Goal: Transaction & Acquisition: Purchase product/service

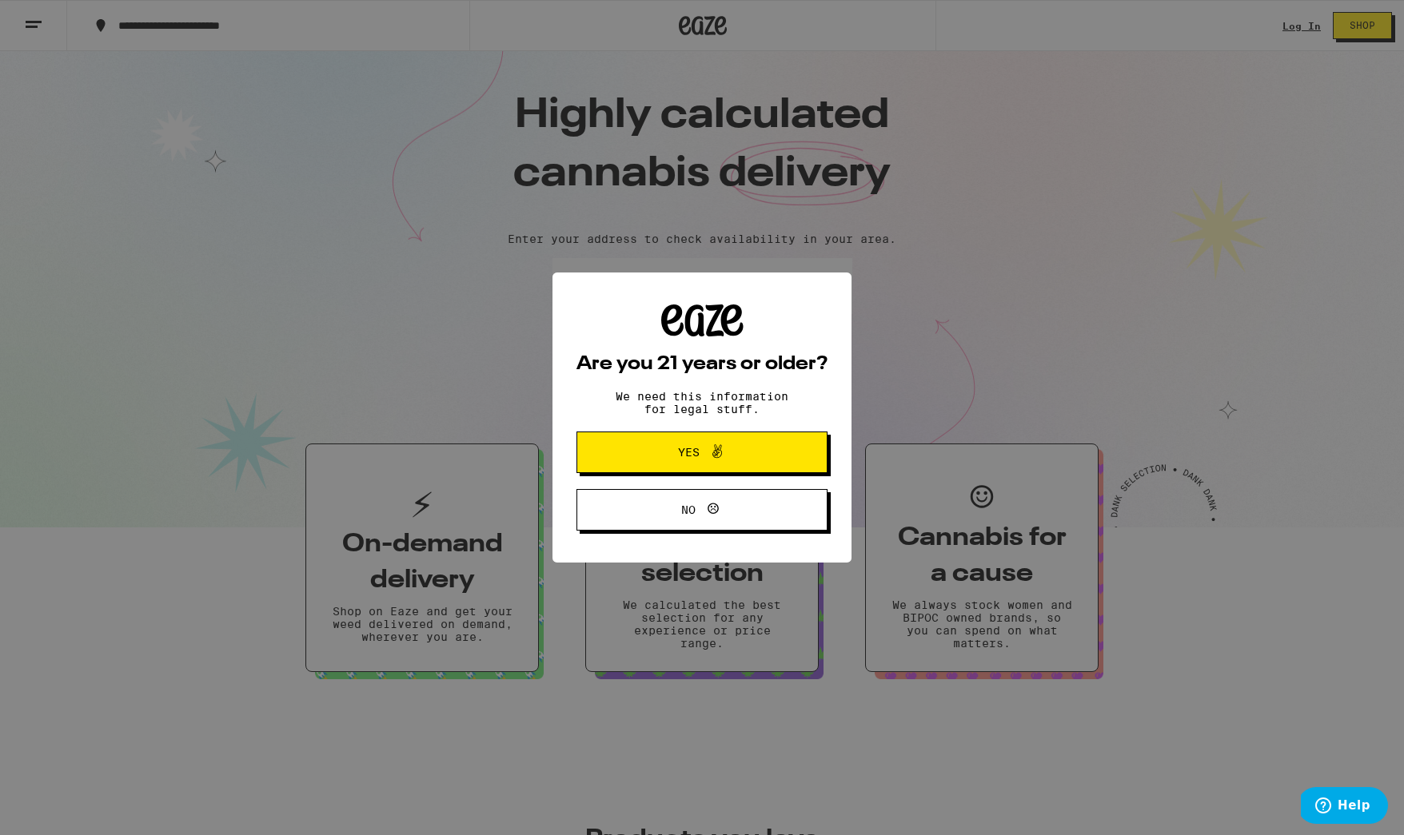
click at [707, 455] on icon at bounding box center [716, 451] width 19 height 19
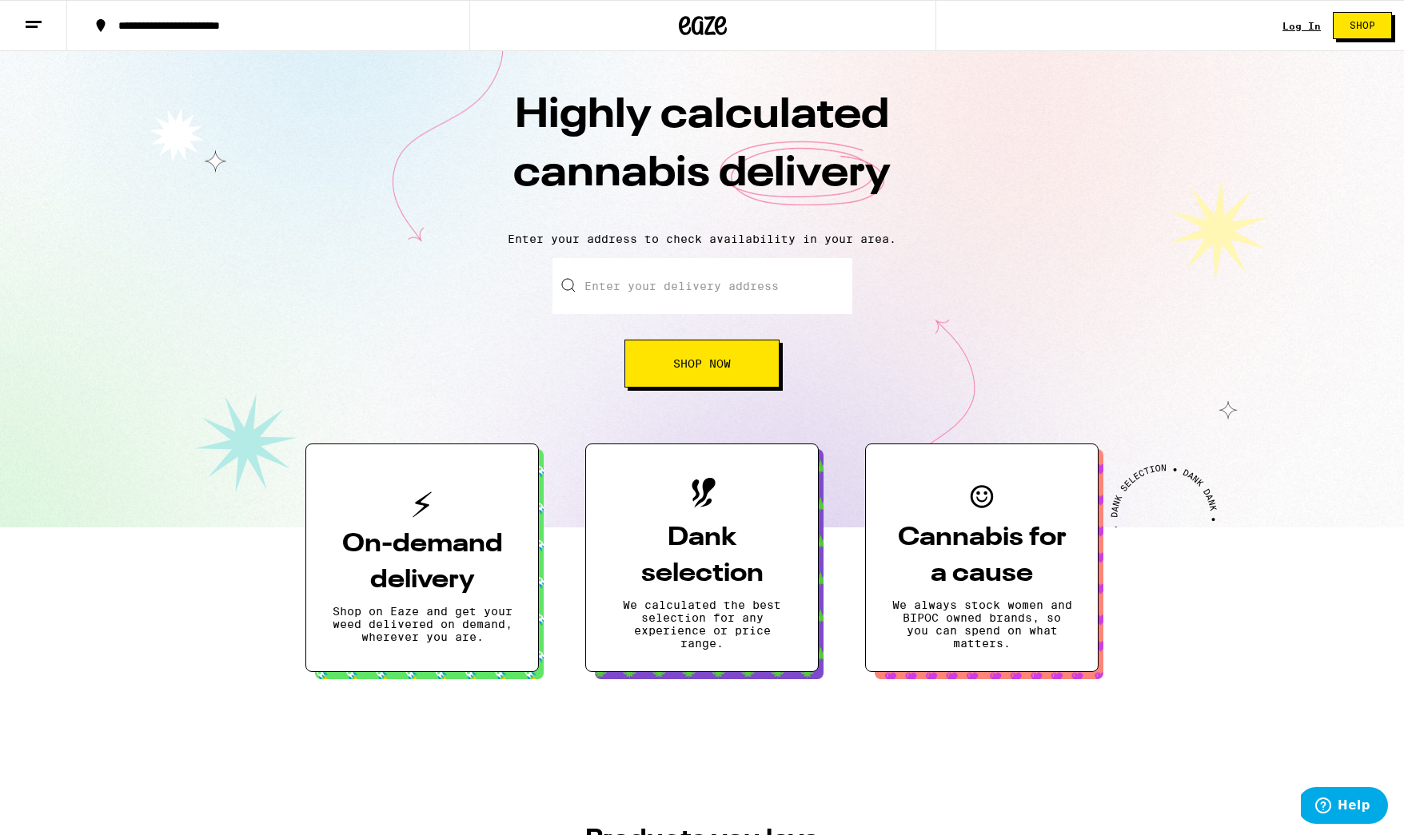
click at [619, 289] on input "Enter your delivery address" at bounding box center [702, 286] width 300 height 56
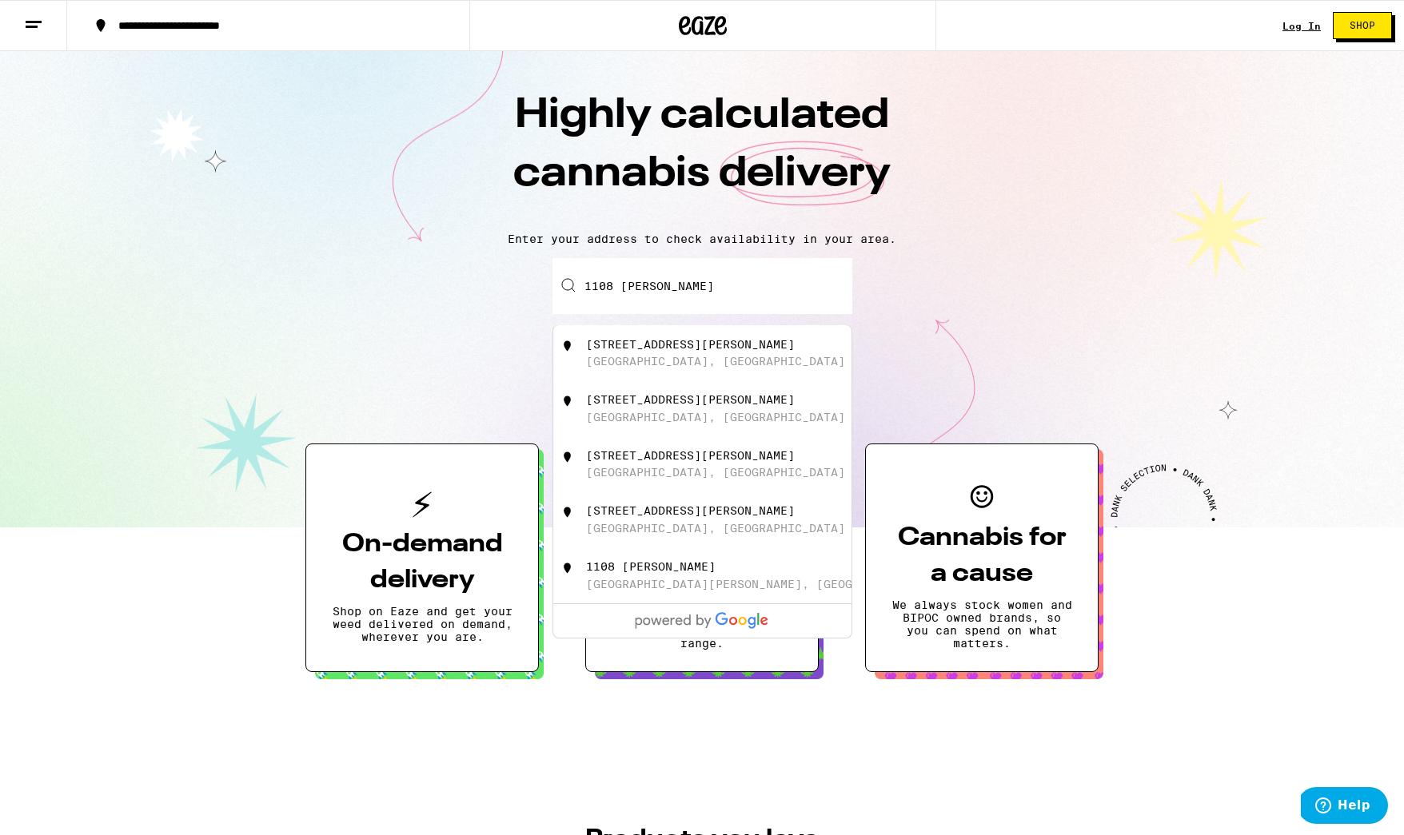
click at [615, 356] on div "[STREET_ADDRESS][PERSON_NAME]" at bounding box center [728, 353] width 285 height 30
type input "[STREET_ADDRESS][PERSON_NAME]"
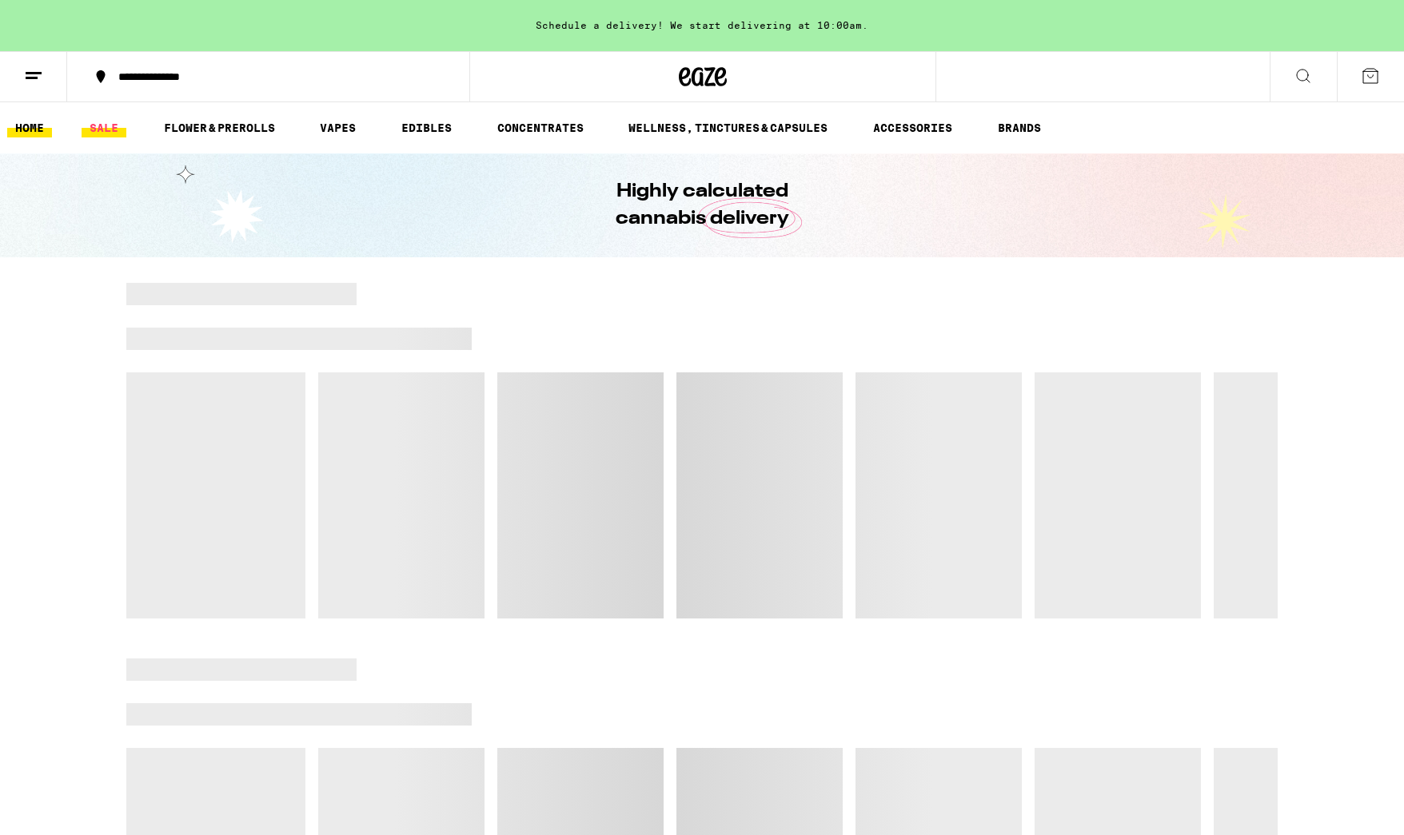
click at [105, 127] on link "SALE" at bounding box center [104, 127] width 45 height 19
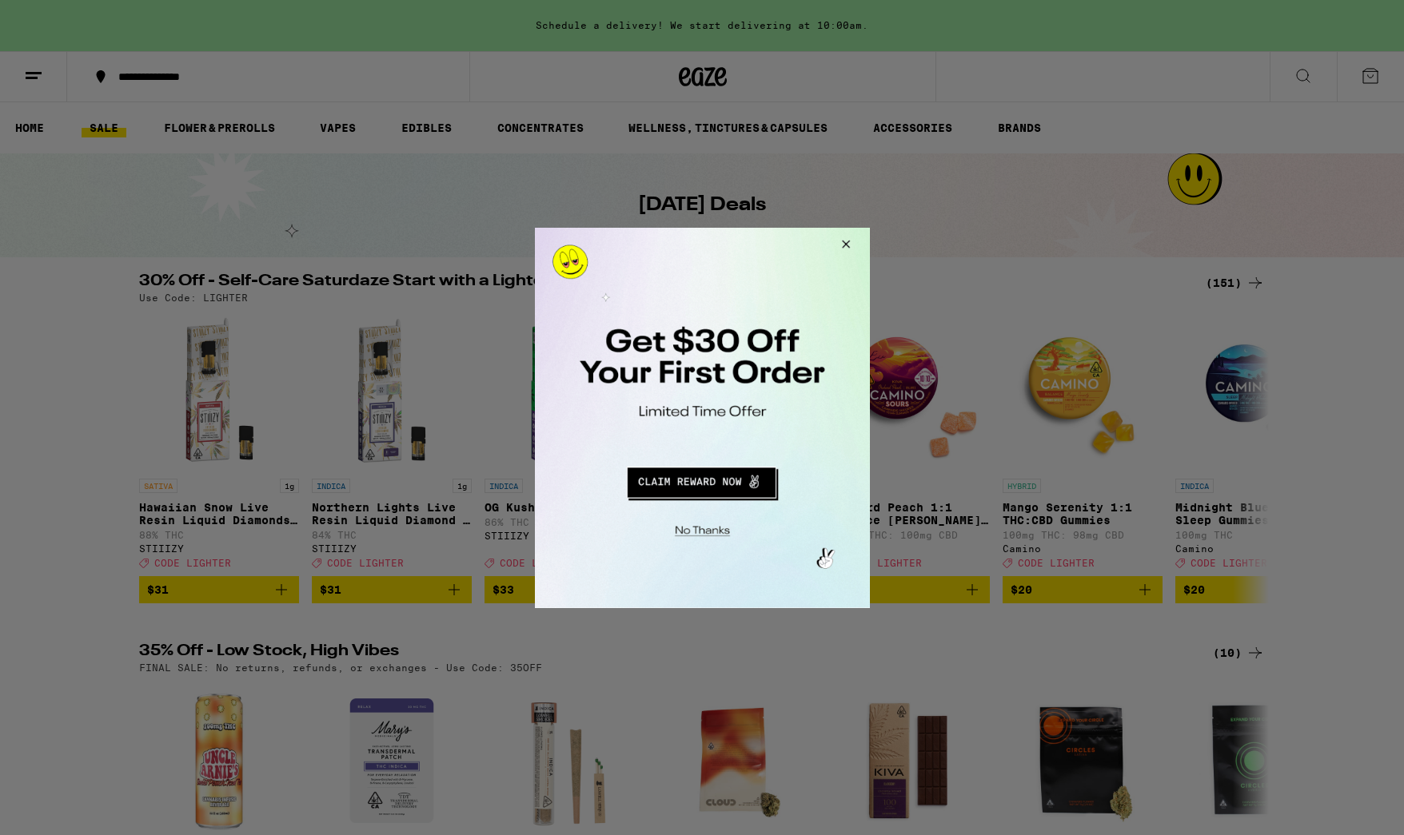
click at [694, 485] on button "Redirect to URL" at bounding box center [700, 479] width 278 height 38
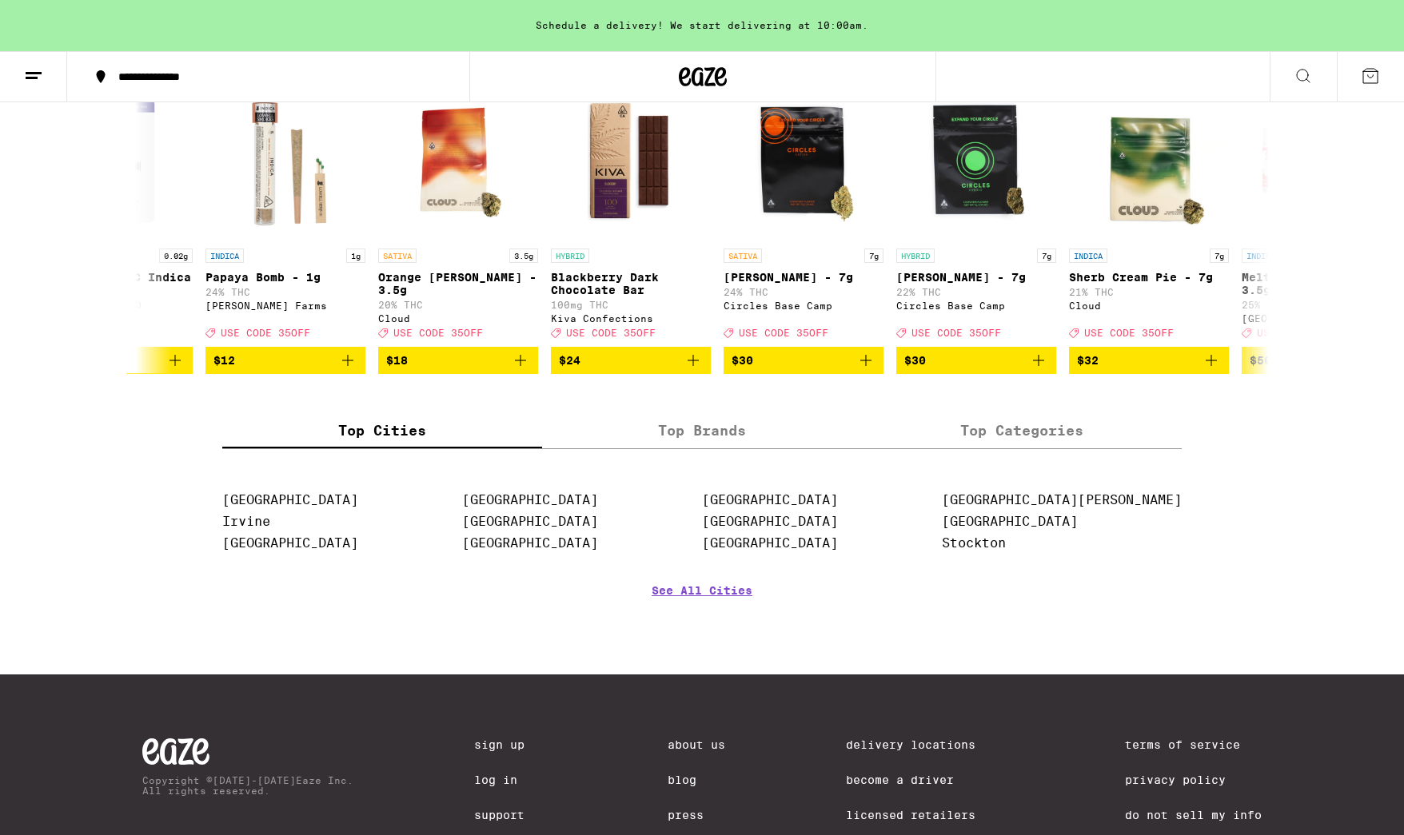
scroll to position [602, 0]
